Goal: Find specific page/section: Locate a particular part of the current website

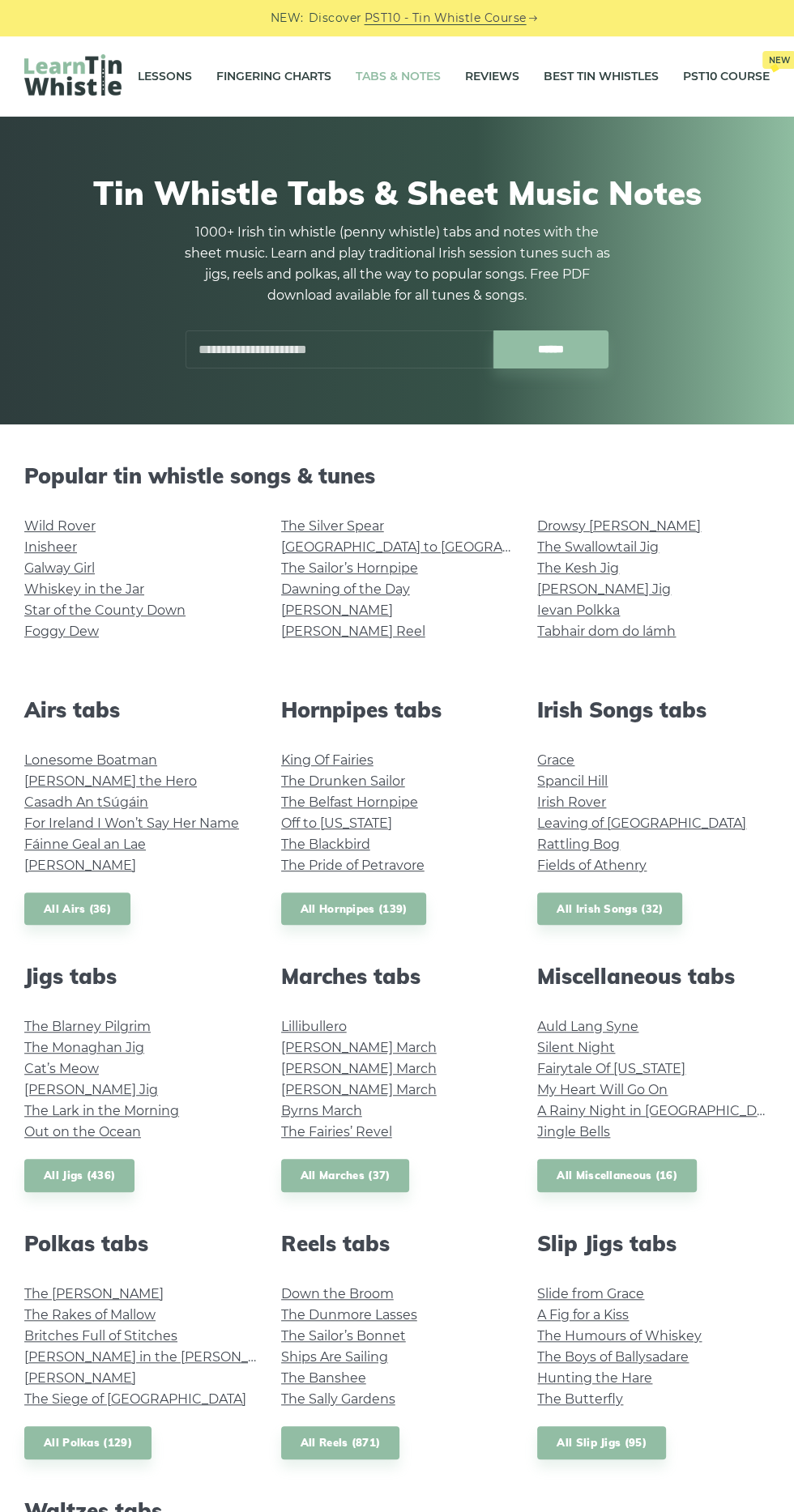
click at [352, 355] on input "text" at bounding box center [339, 350] width 307 height 38
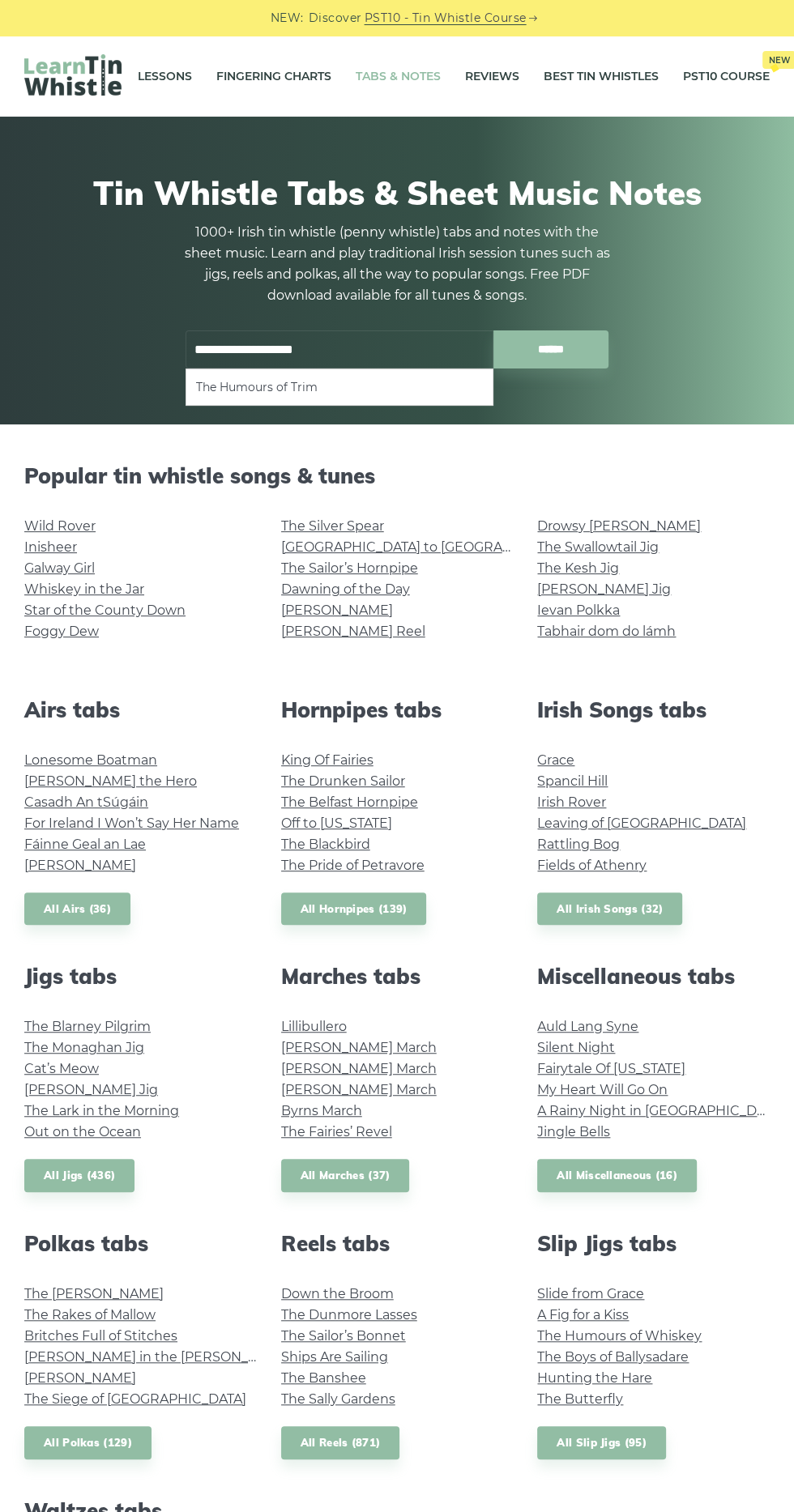
click at [397, 386] on li "The Humours of Trim" at bounding box center [340, 387] width 287 height 20
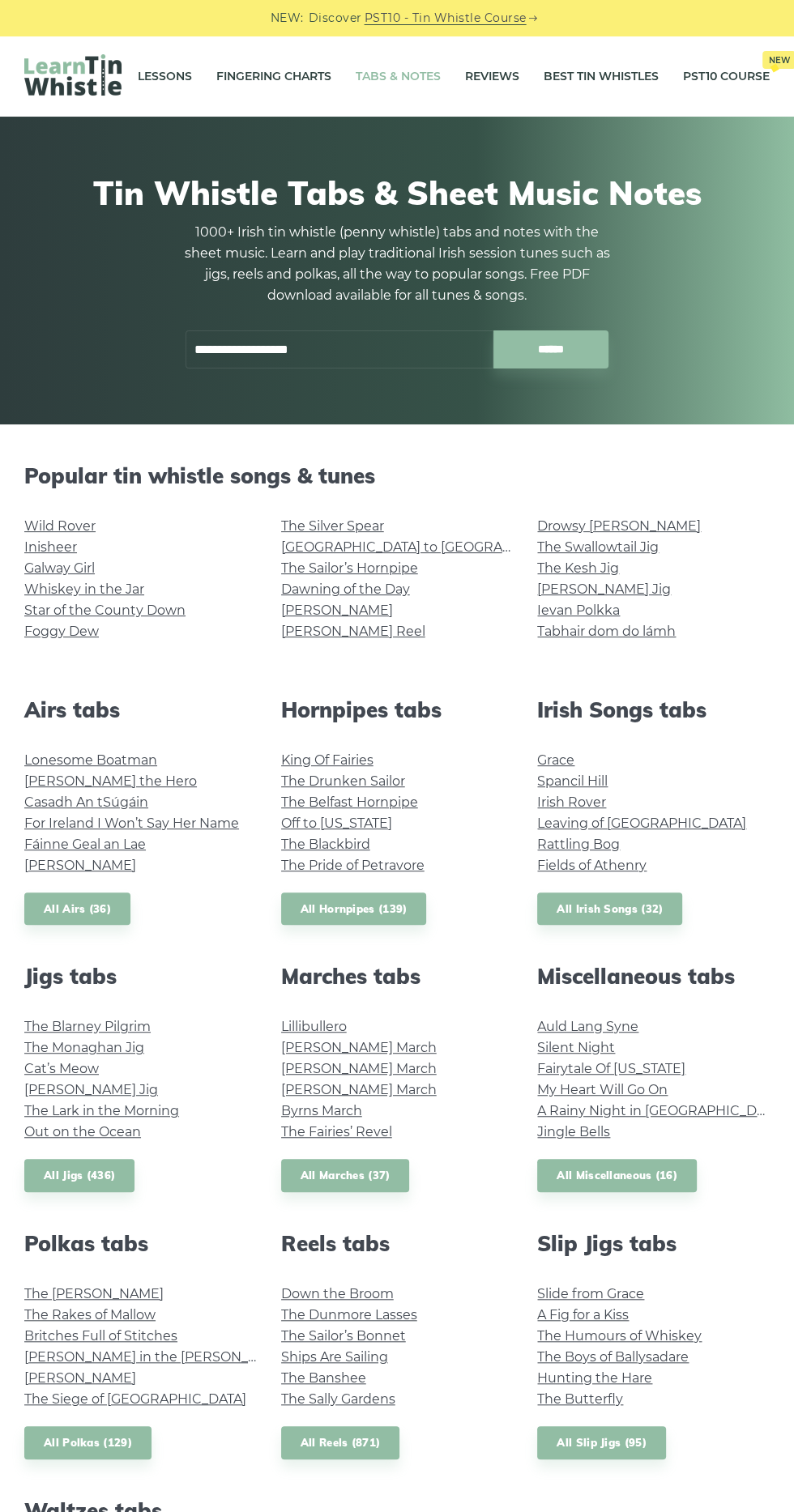
type input "**********"
